Goal: Transaction & Acquisition: Purchase product/service

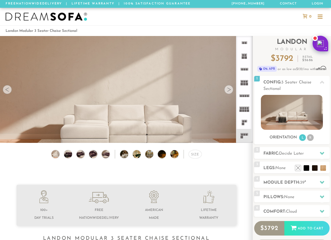
click at [229, 89] on div at bounding box center [228, 89] width 9 height 9
click at [68, 153] on img at bounding box center [68, 154] width 10 height 8
click at [82, 155] on img at bounding box center [81, 154] width 10 height 8
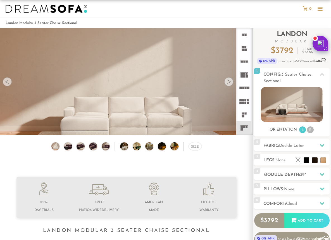
scroll to position [5, 0]
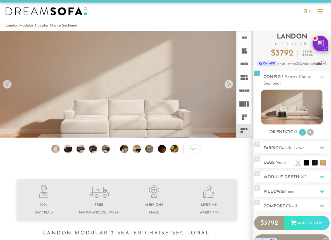
click at [228, 83] on div at bounding box center [228, 84] width 9 height 9
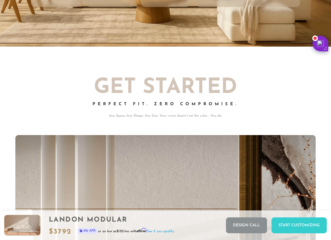
scroll to position [0, 0]
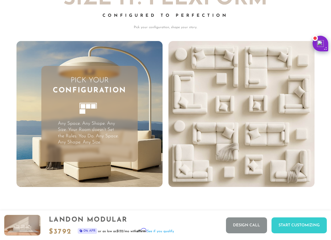
drag, startPoint x: 193, startPoint y: 96, endPoint x: 253, endPoint y: 2, distance: 111.1
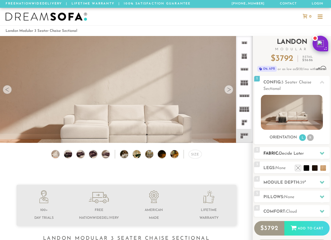
click at [289, 156] on h2 "Fabric: Decide Later" at bounding box center [296, 154] width 66 height 6
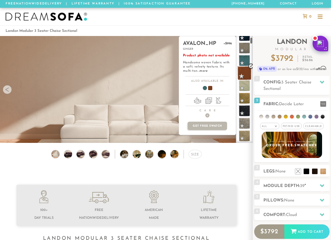
scroll to position [35, 0]
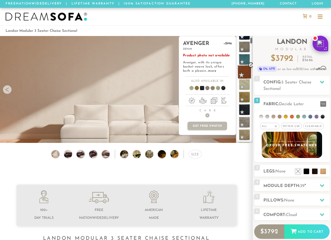
click at [246, 112] on span at bounding box center [244, 109] width 11 height 11
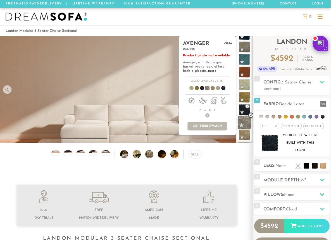
click at [246, 122] on span at bounding box center [244, 122] width 14 height 14
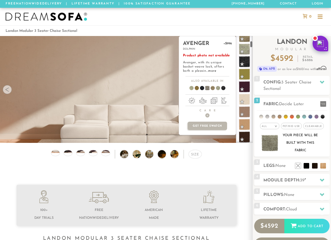
scroll to position [135, 0]
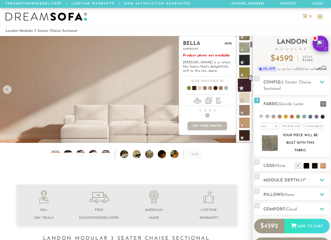
click at [243, 85] on span at bounding box center [244, 85] width 14 height 14
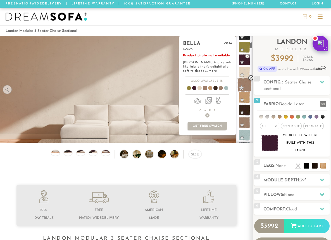
scroll to position [161, 0]
click at [245, 110] on span at bounding box center [244, 110] width 14 height 14
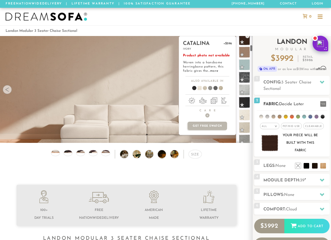
scroll to position [232, 0]
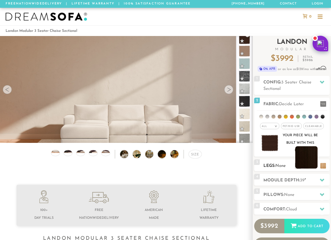
click at [310, 162] on li at bounding box center [306, 157] width 22 height 22
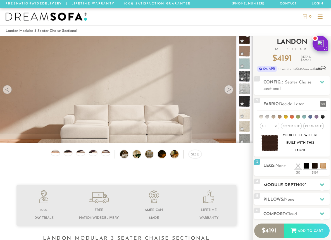
click at [285, 186] on h2 "Module Depth: 39 "" at bounding box center [296, 185] width 66 height 6
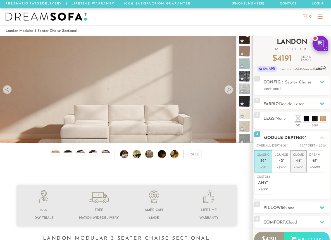
click at [300, 163] on em """ at bounding box center [300, 161] width 1 height 5
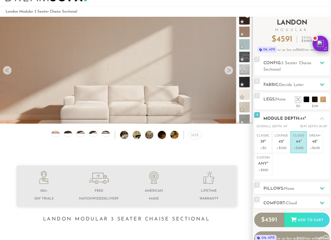
scroll to position [23, 0]
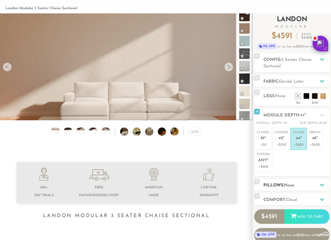
click at [296, 183] on h2 "Pillows: None" at bounding box center [296, 185] width 66 height 6
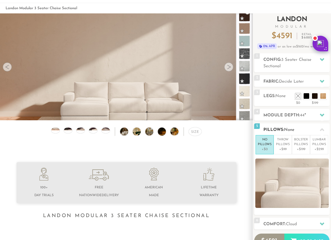
click at [322, 129] on icon at bounding box center [322, 129] width 4 height 3
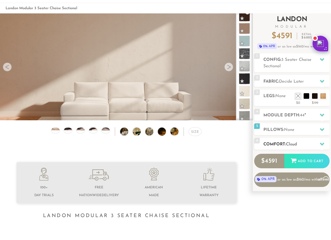
click at [311, 145] on h2 "Comfort: the Cloud" at bounding box center [296, 144] width 66 height 6
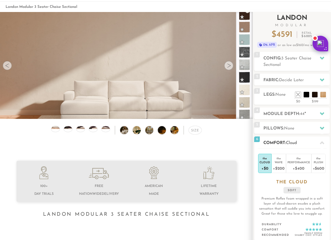
scroll to position [0, 0]
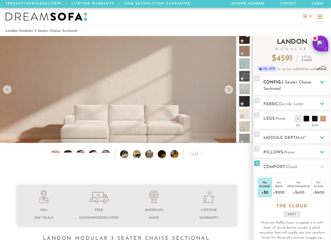
click at [294, 82] on span "3 Seater Chaise Sectional" at bounding box center [287, 85] width 48 height 11
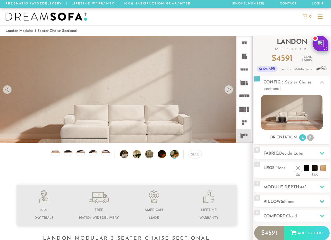
click at [177, 151] on img at bounding box center [177, 154] width 15 height 8
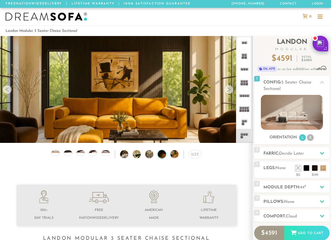
click at [161, 157] on img at bounding box center [165, 154] width 15 height 8
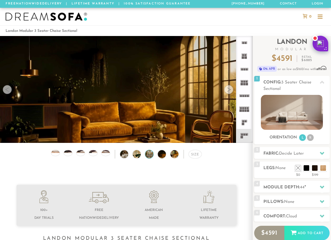
click at [147, 156] on img at bounding box center [152, 154] width 15 height 8
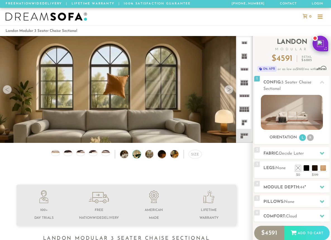
click at [137, 154] on img at bounding box center [140, 154] width 15 height 8
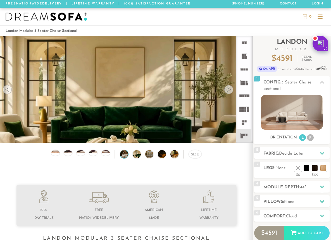
click at [122, 154] on img at bounding box center [127, 154] width 15 height 8
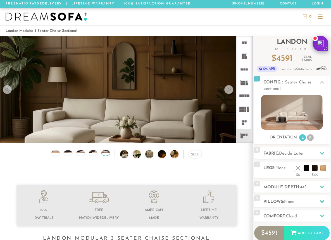
click at [105, 155] on div at bounding box center [105, 153] width 9 height 6
click at [92, 153] on div at bounding box center [93, 153] width 9 height 6
click at [173, 155] on img at bounding box center [177, 154] width 15 height 8
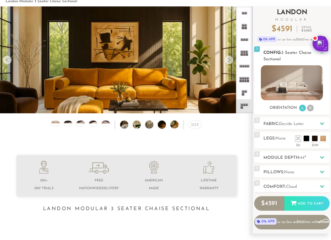
scroll to position [32, 0]
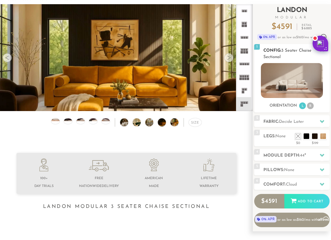
click at [289, 87] on img at bounding box center [292, 80] width 62 height 35
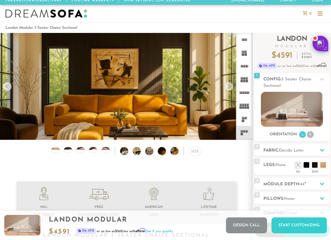
scroll to position [1, 0]
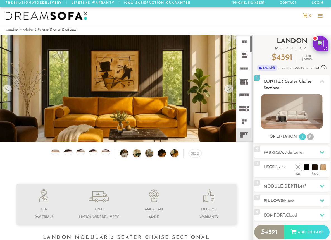
click at [294, 112] on img at bounding box center [292, 111] width 62 height 35
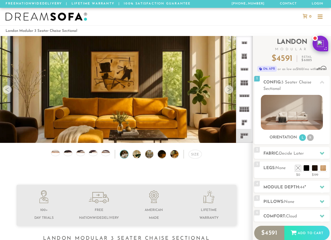
click at [123, 156] on img at bounding box center [127, 154] width 15 height 8
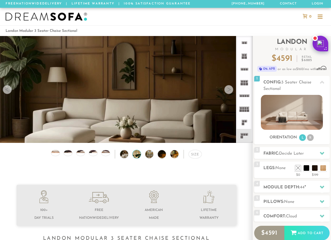
click at [138, 157] on img at bounding box center [140, 154] width 15 height 8
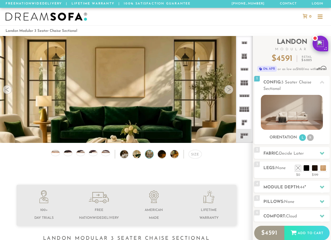
click at [151, 155] on img at bounding box center [152, 154] width 15 height 8
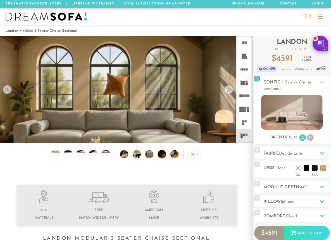
click at [158, 155] on img at bounding box center [165, 154] width 15 height 8
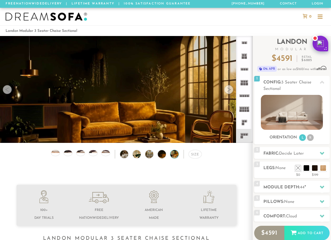
click at [172, 156] on img at bounding box center [177, 154] width 15 height 8
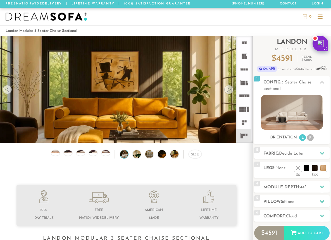
click at [124, 154] on img at bounding box center [127, 154] width 15 height 8
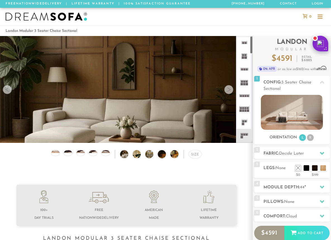
click at [229, 89] on div at bounding box center [228, 89] width 9 height 9
click at [297, 117] on img at bounding box center [292, 112] width 62 height 35
click at [304, 117] on img at bounding box center [292, 112] width 62 height 35
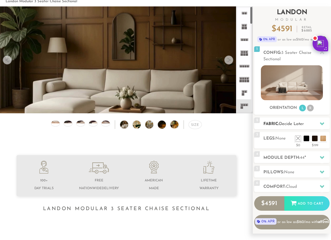
scroll to position [32, 0]
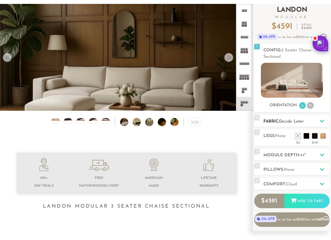
click at [291, 123] on span "Decide Later" at bounding box center [291, 122] width 25 height 4
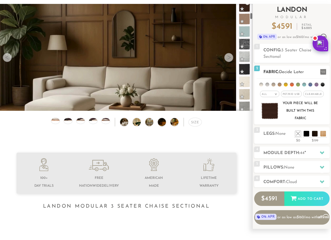
click at [266, 112] on img at bounding box center [269, 111] width 17 height 16
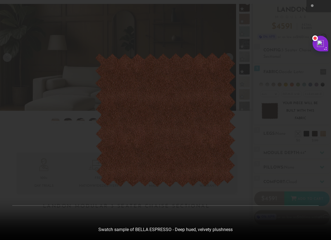
click at [258, 133] on div at bounding box center [165, 120] width 331 height 240
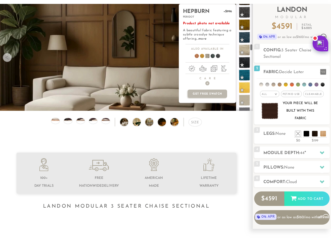
scroll to position [1105, 0]
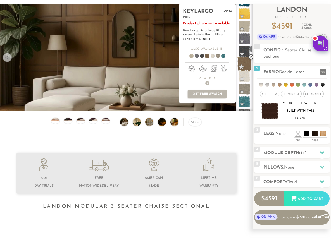
click at [243, 61] on span at bounding box center [244, 64] width 14 height 14
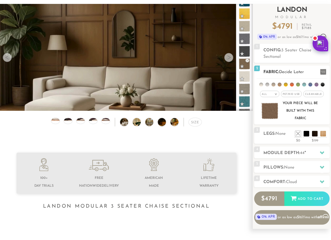
click at [270, 109] on img at bounding box center [269, 111] width 17 height 16
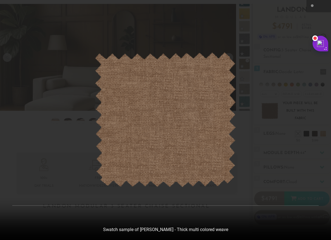
click at [261, 139] on div at bounding box center [165, 120] width 331 height 240
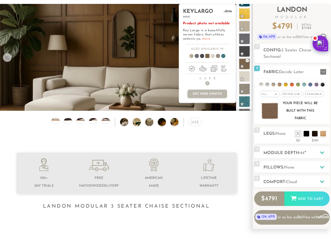
click at [206, 39] on link "more" at bounding box center [206, 38] width 8 height 3
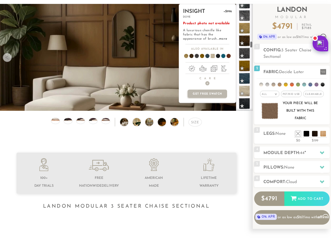
scroll to position [988, 0]
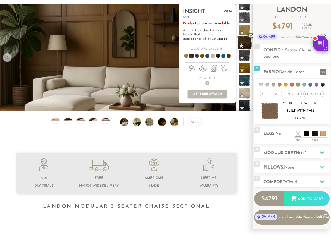
click at [245, 43] on span at bounding box center [244, 43] width 14 height 14
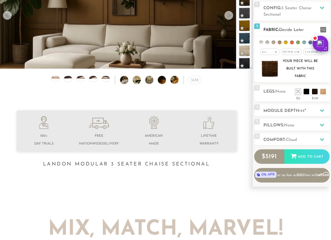
scroll to position [76, 0]
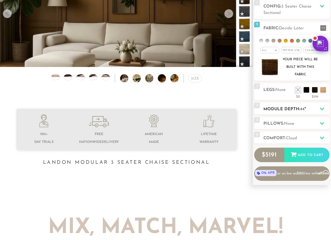
click at [316, 112] on h2 "Module Depth: 44 "" at bounding box center [296, 109] width 66 height 6
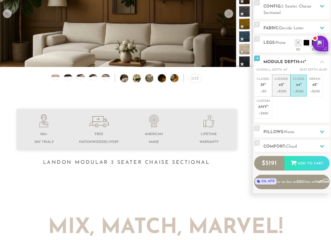
click at [283, 91] on p "+$200" at bounding box center [281, 91] width 13 height 5
click at [300, 90] on p "+$400" at bounding box center [298, 91] width 11 height 5
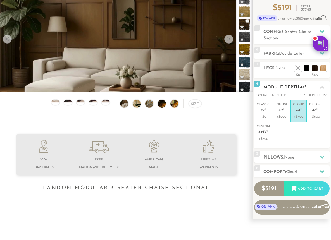
scroll to position [49, 0]
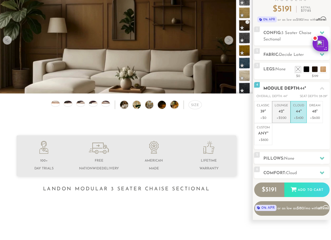
click at [279, 114] on span "42" at bounding box center [280, 111] width 4 height 5
click at [303, 114] on p "Cloud 44 "" at bounding box center [298, 110] width 11 height 12
click at [285, 118] on p "+$200" at bounding box center [281, 118] width 13 height 5
click at [299, 112] on span "44" at bounding box center [298, 111] width 4 height 5
click at [282, 116] on p "+$200" at bounding box center [281, 118] width 13 height 5
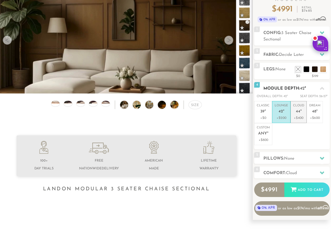
click at [298, 116] on p "+$400" at bounding box center [298, 118] width 11 height 5
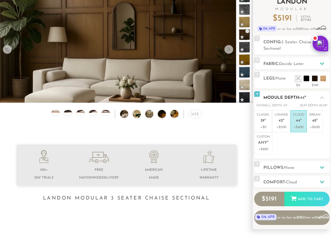
scroll to position [34, 0]
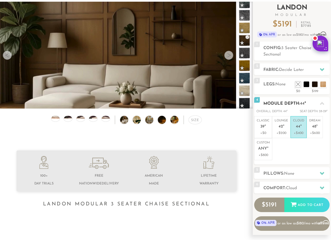
click at [322, 103] on icon at bounding box center [322, 103] width 4 height 3
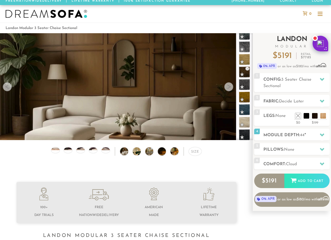
scroll to position [0, 0]
